Goal: Information Seeking & Learning: Learn about a topic

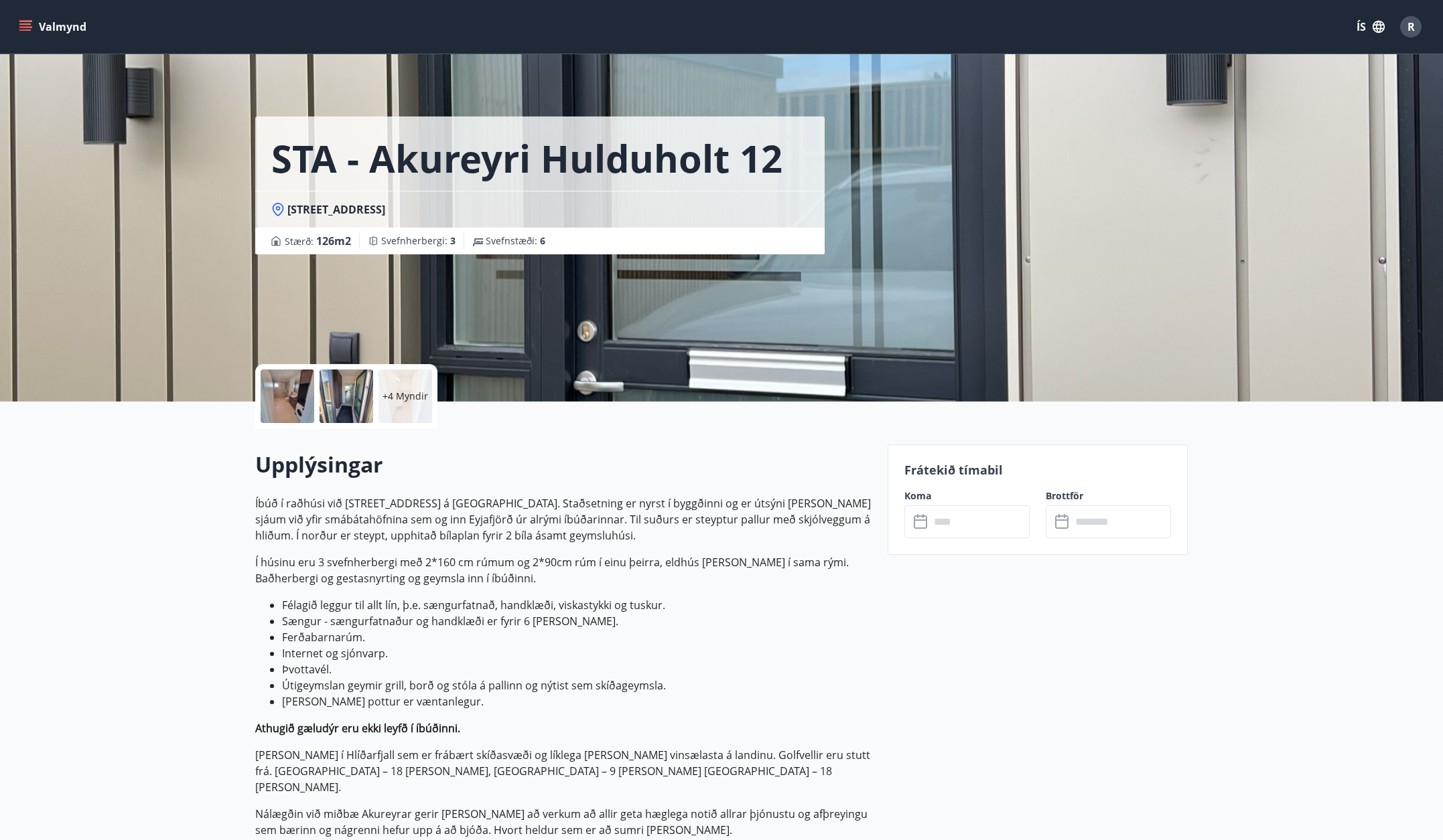
click at [402, 395] on p "+4 Myndir" at bounding box center [405, 396] width 46 height 13
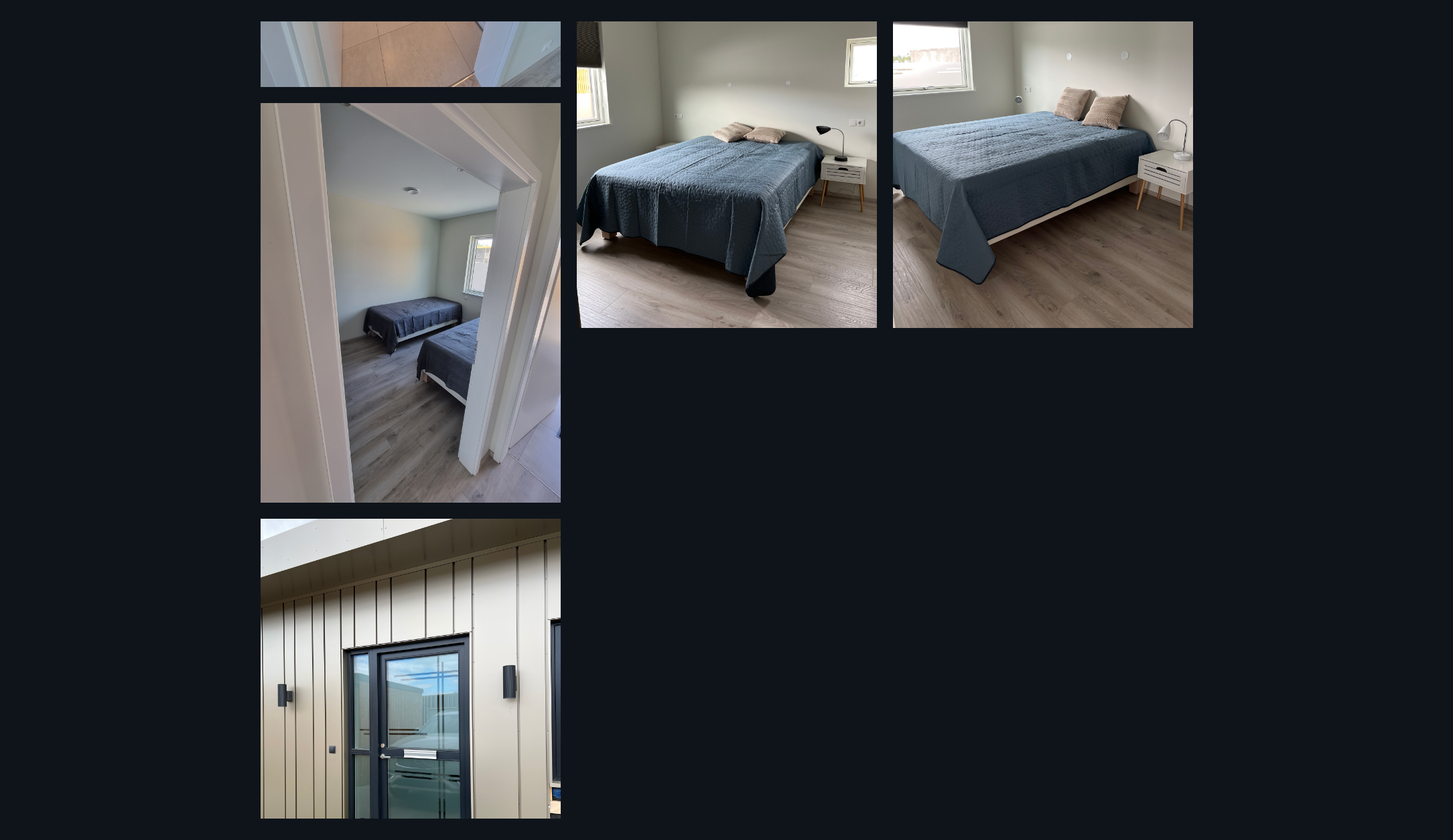
scroll to position [907, 0]
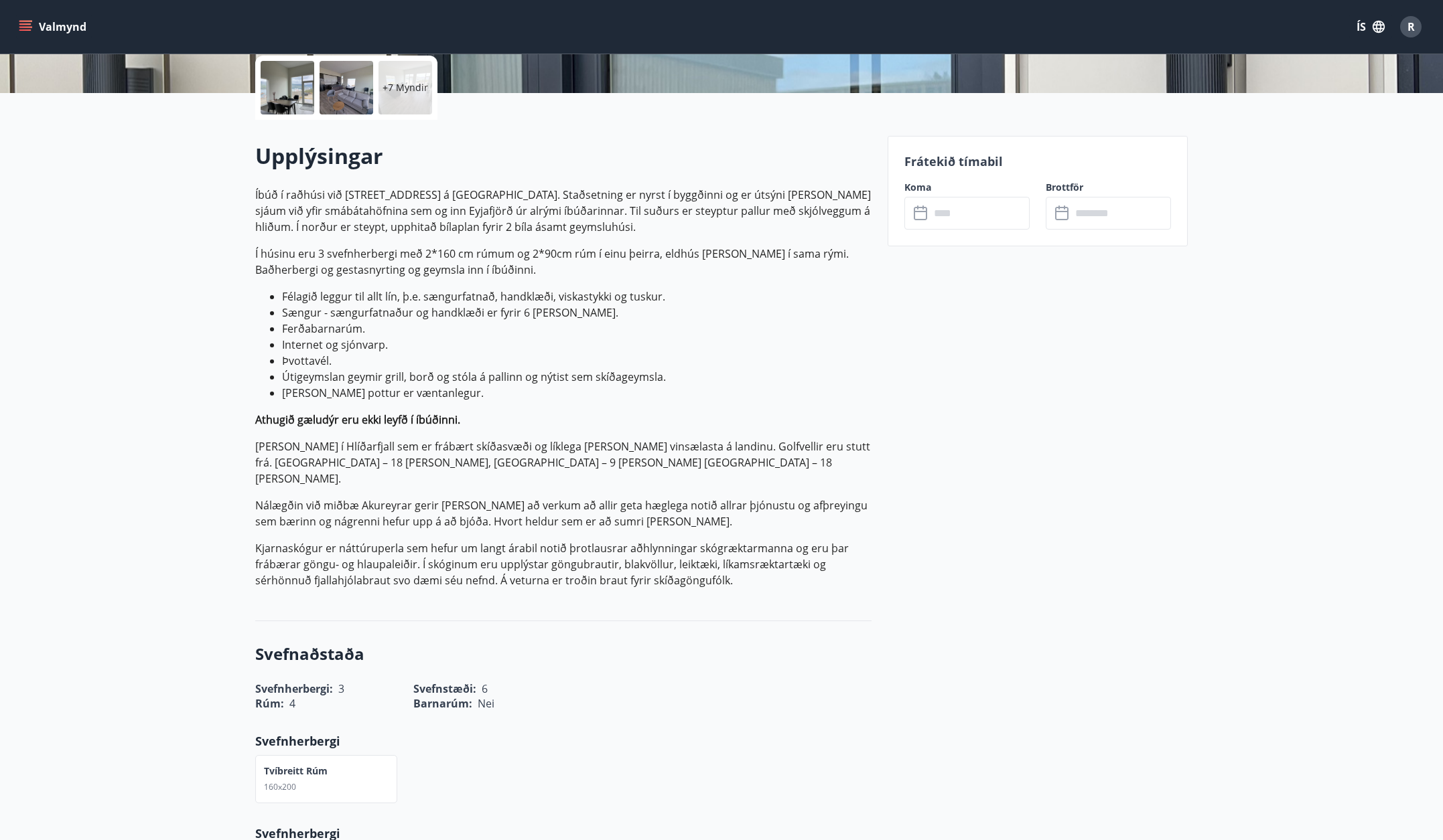
scroll to position [334, 0]
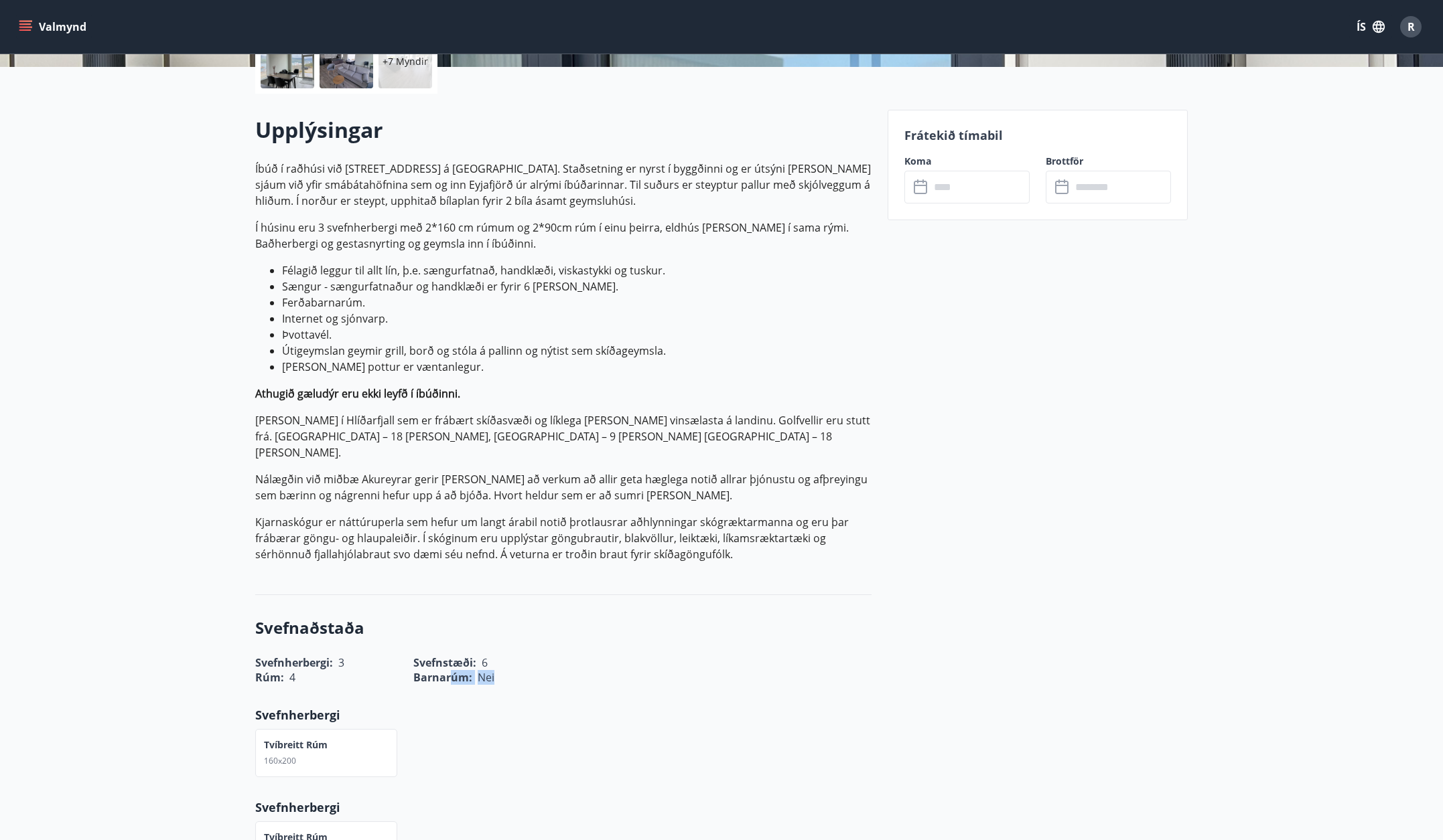
drag, startPoint x: 454, startPoint y: 645, endPoint x: 495, endPoint y: 646, distance: 41.0
click at [495, 654] on div "Barnarúm : Nei" at bounding box center [476, 670] width 158 height 31
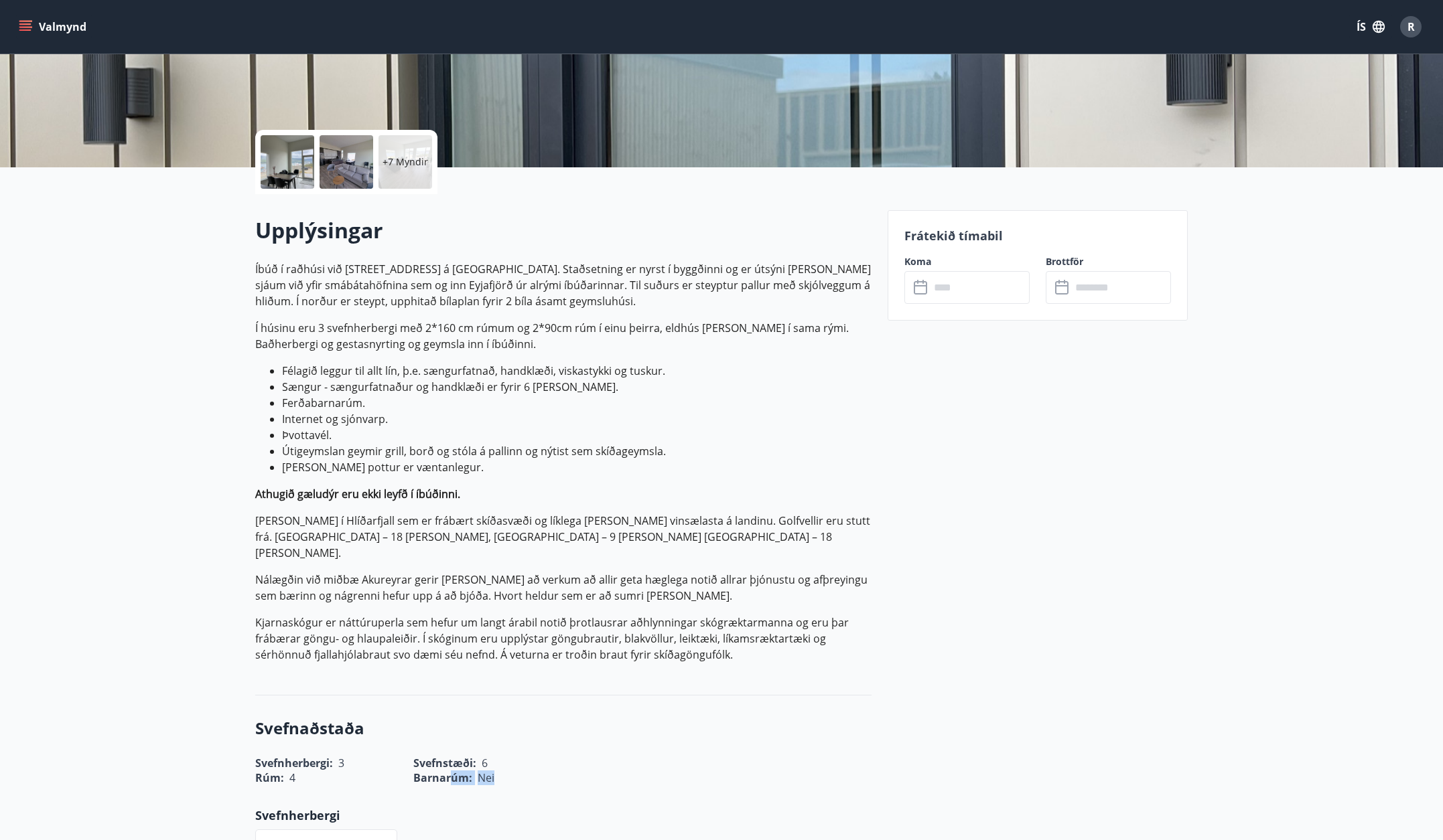
scroll to position [67, 0]
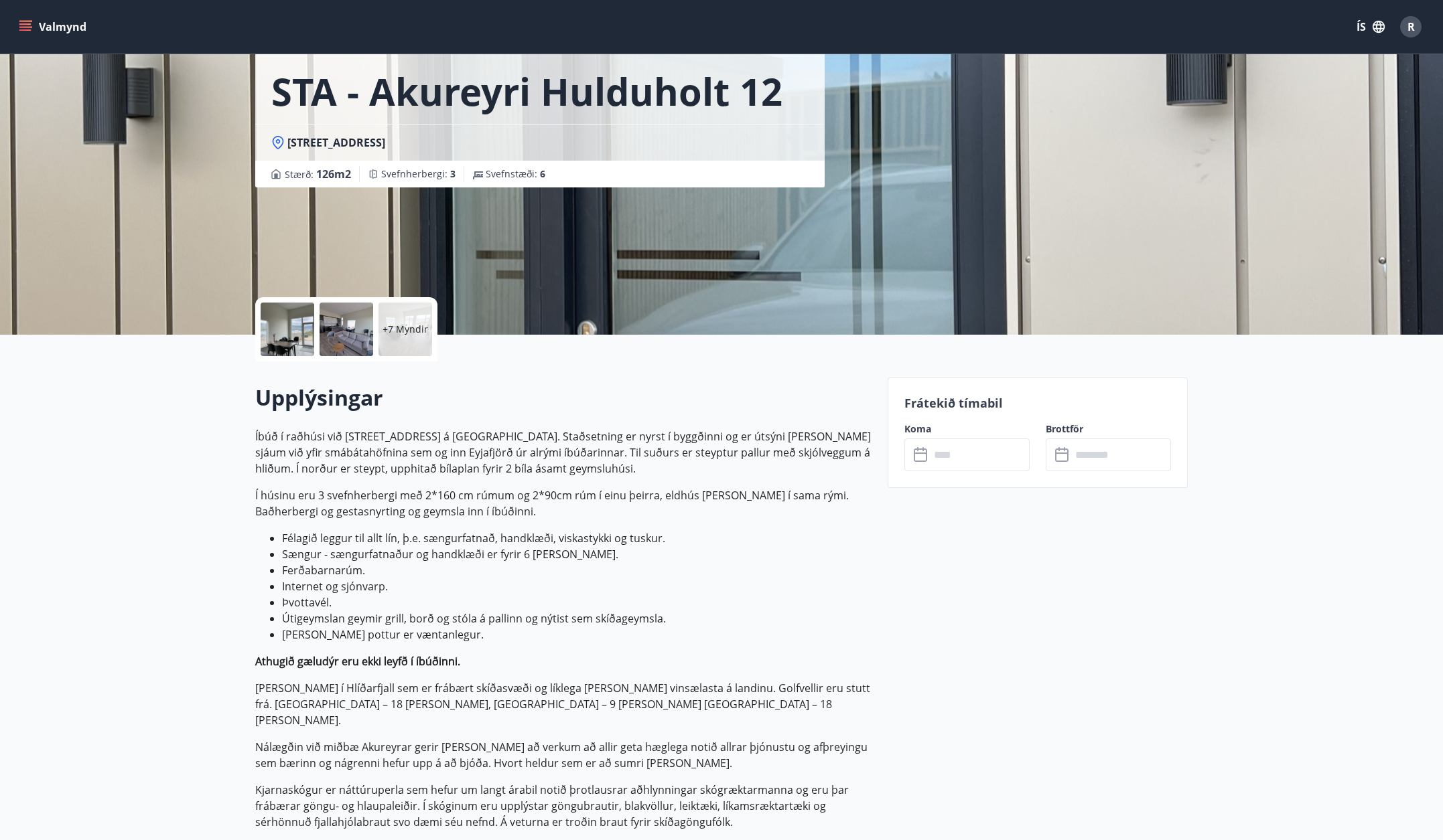
drag, startPoint x: 149, startPoint y: 520, endPoint x: 149, endPoint y: 512, distance: 8.0
